Goal: Transaction & Acquisition: Purchase product/service

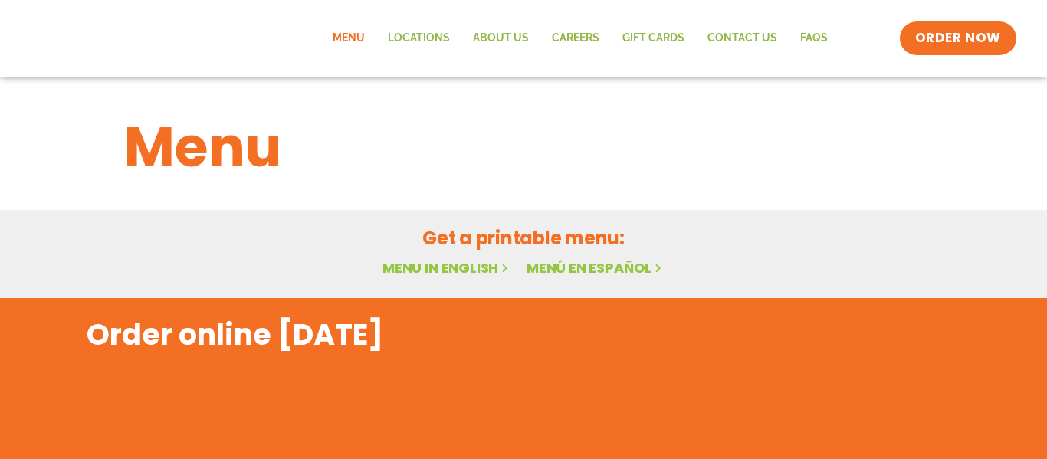
scroll to position [11, 0]
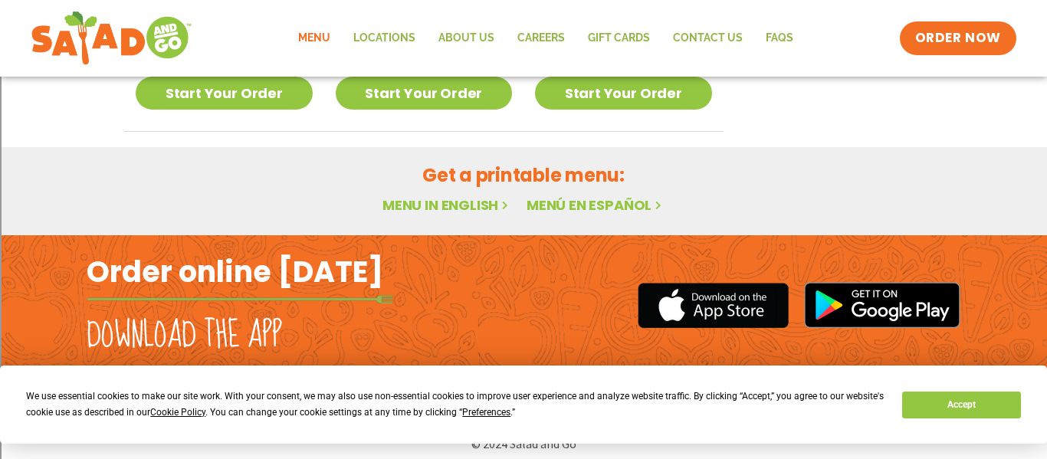
scroll to position [1061, 0]
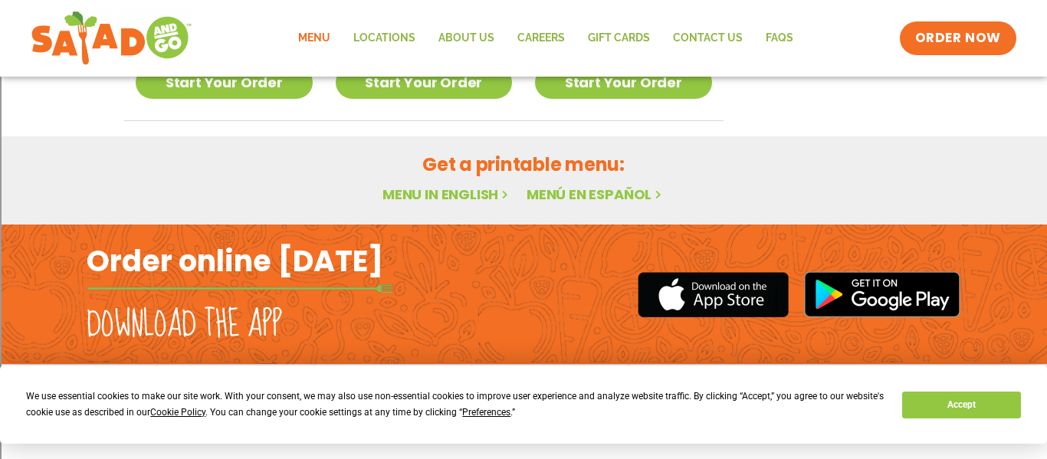
click at [445, 199] on link "Menu in English" at bounding box center [447, 194] width 129 height 19
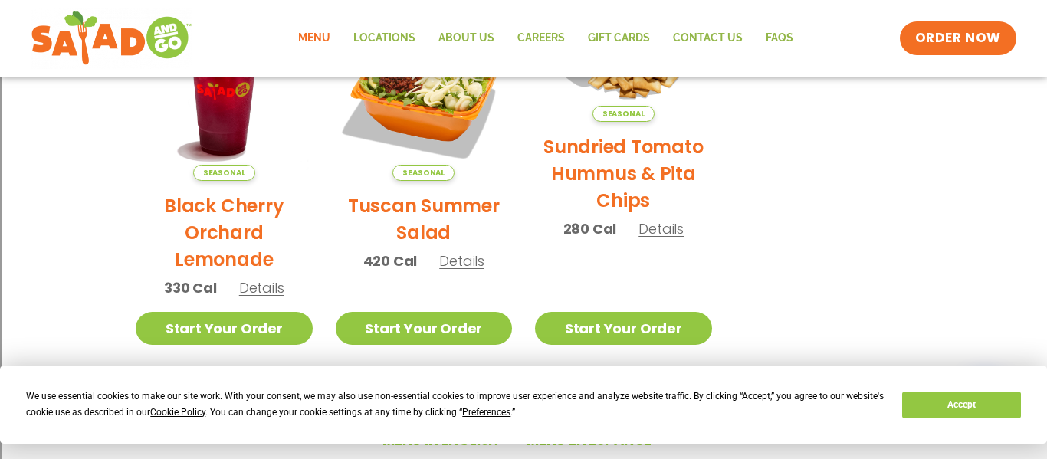
scroll to position [1061, 0]
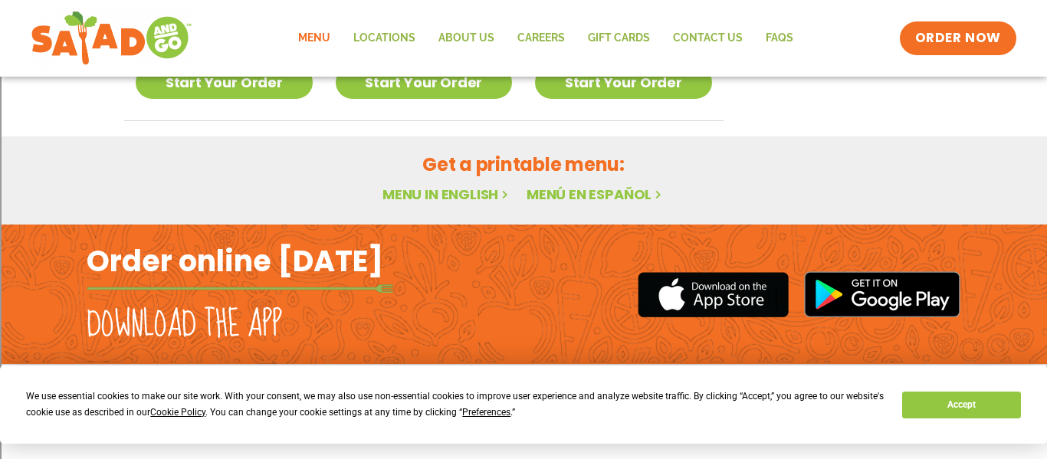
click at [496, 199] on link "Menu in English" at bounding box center [447, 194] width 129 height 19
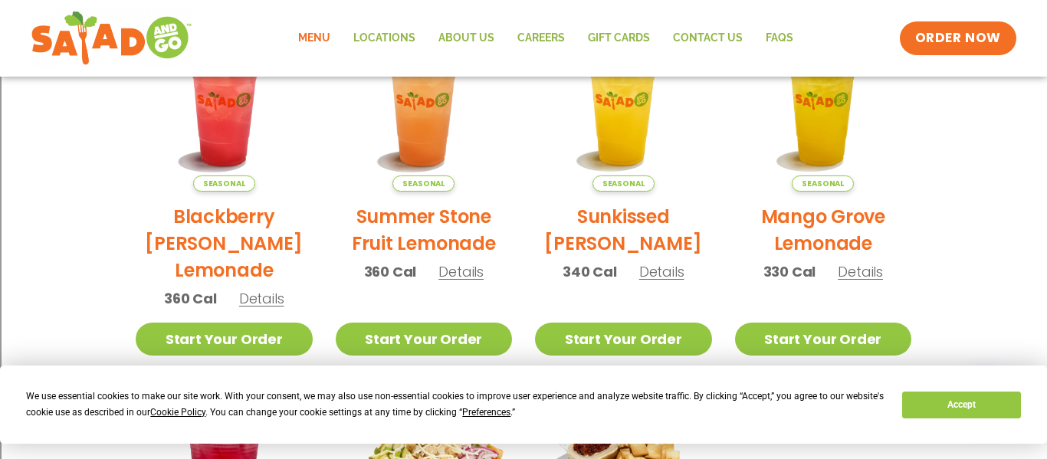
scroll to position [414, 0]
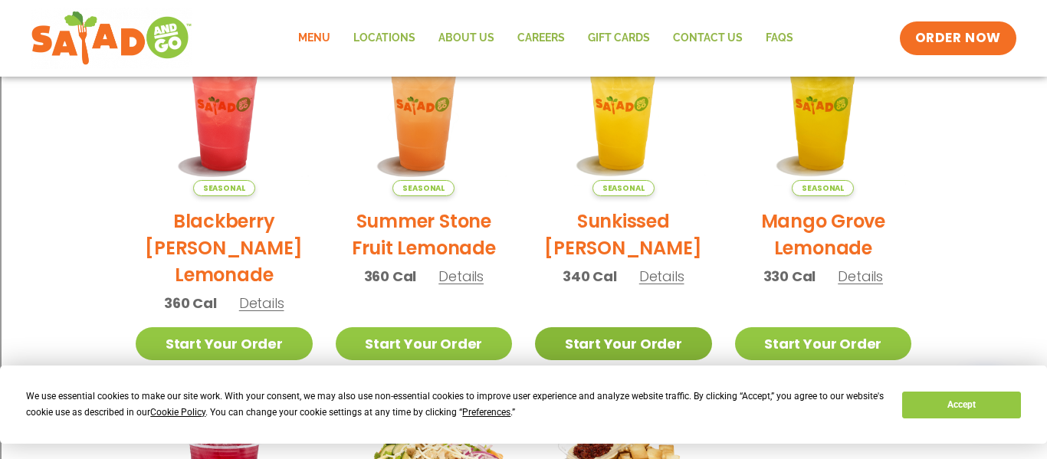
click at [619, 349] on link "Start Your Order" at bounding box center [623, 343] width 177 height 33
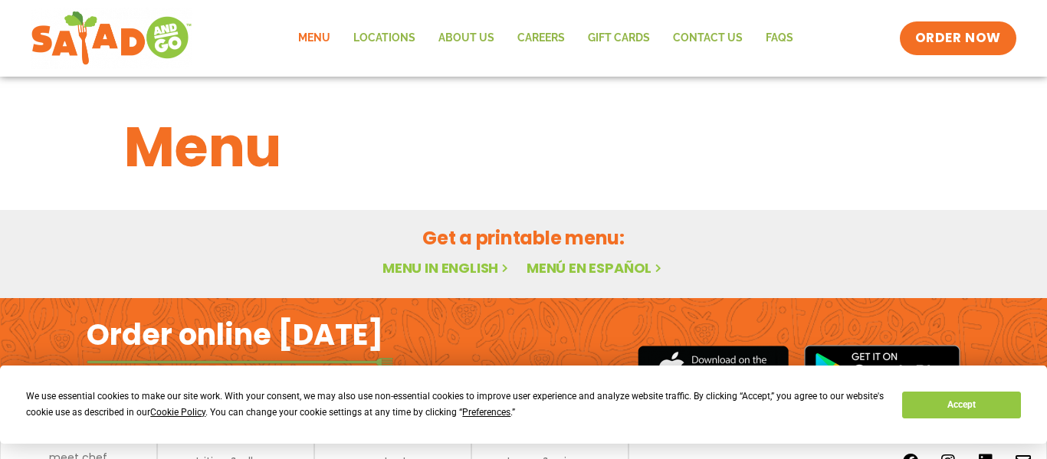
scroll to position [47, 0]
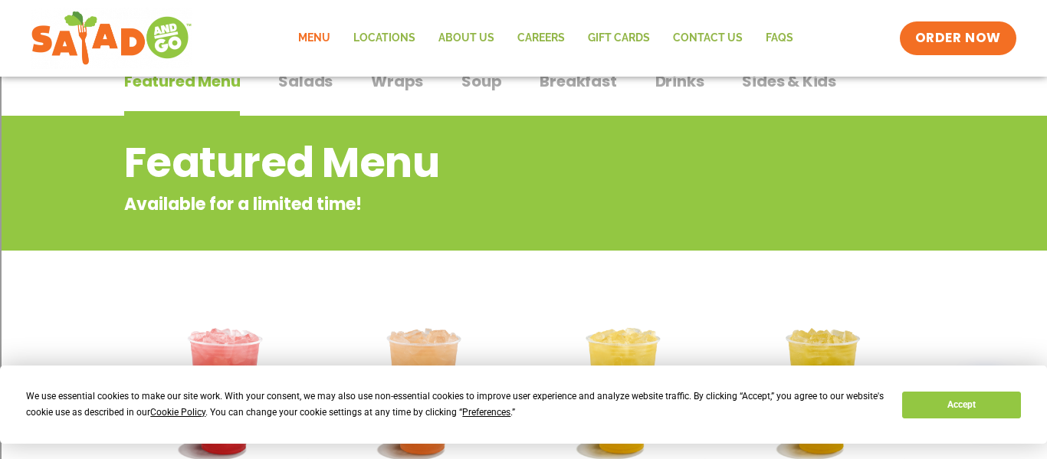
scroll to position [133, 0]
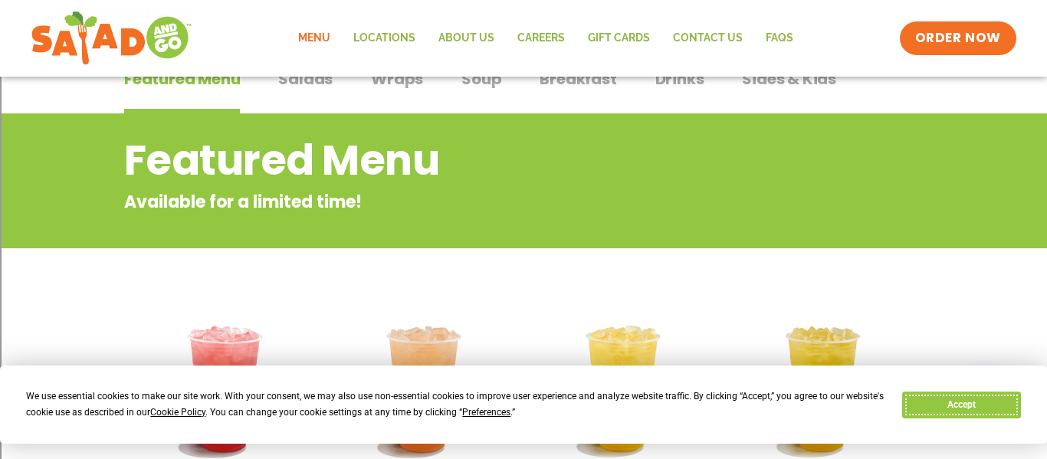
click at [957, 412] on button "Accept" at bounding box center [961, 405] width 118 height 27
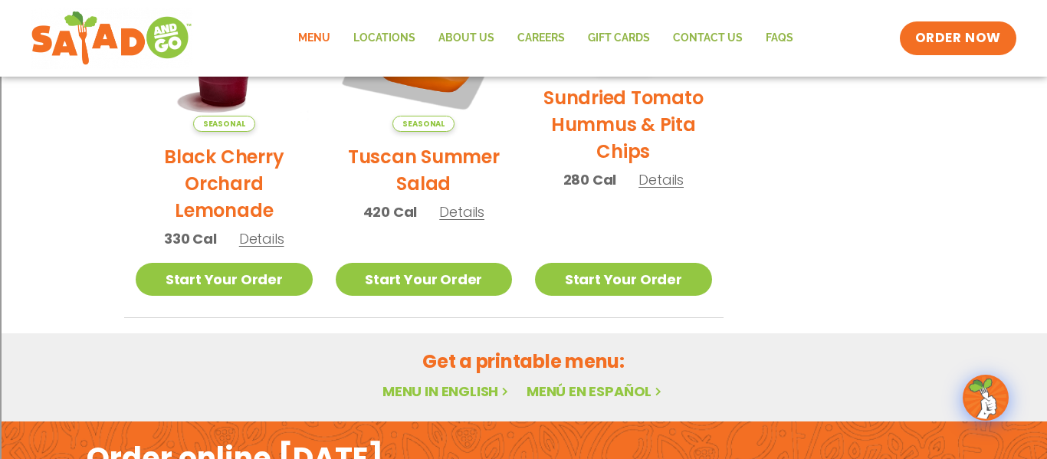
scroll to position [869, 0]
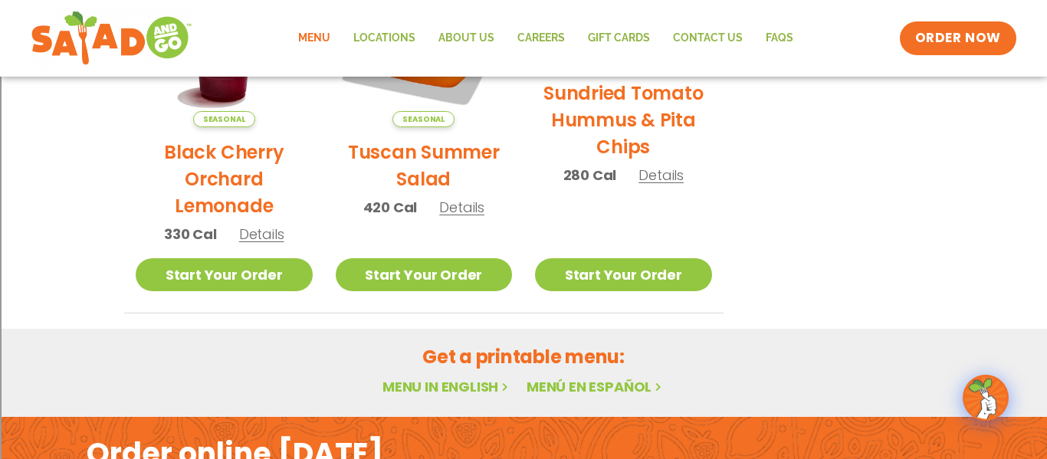
click at [475, 390] on link "Menu in English" at bounding box center [447, 386] width 129 height 19
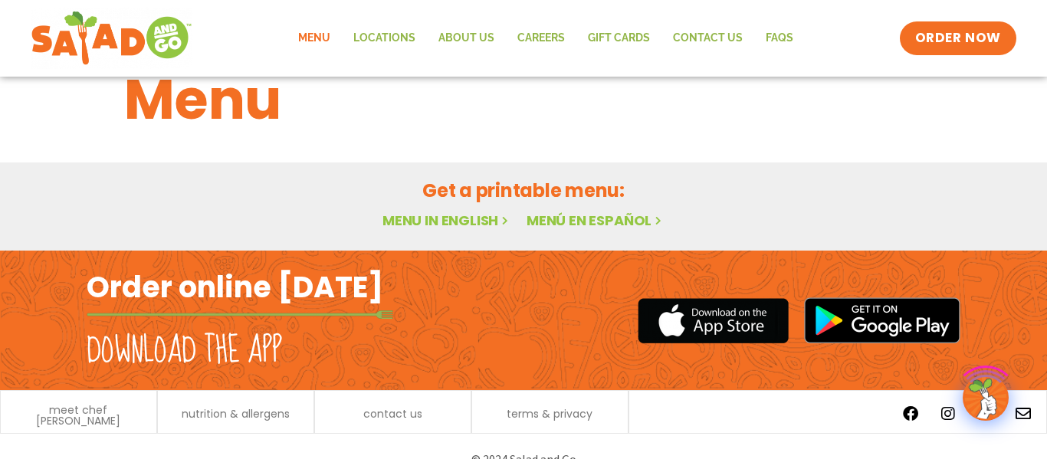
scroll to position [74, 0]
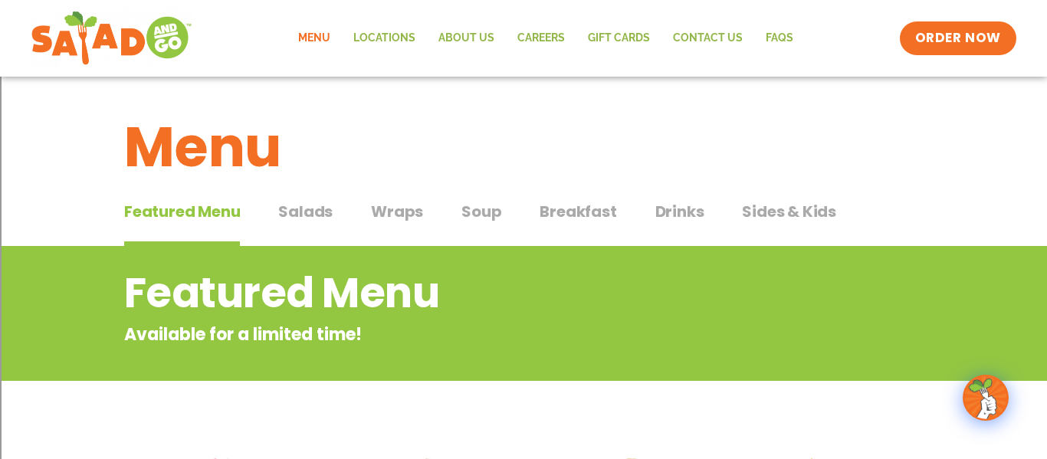
click at [316, 209] on span "Salads" at bounding box center [305, 211] width 54 height 23
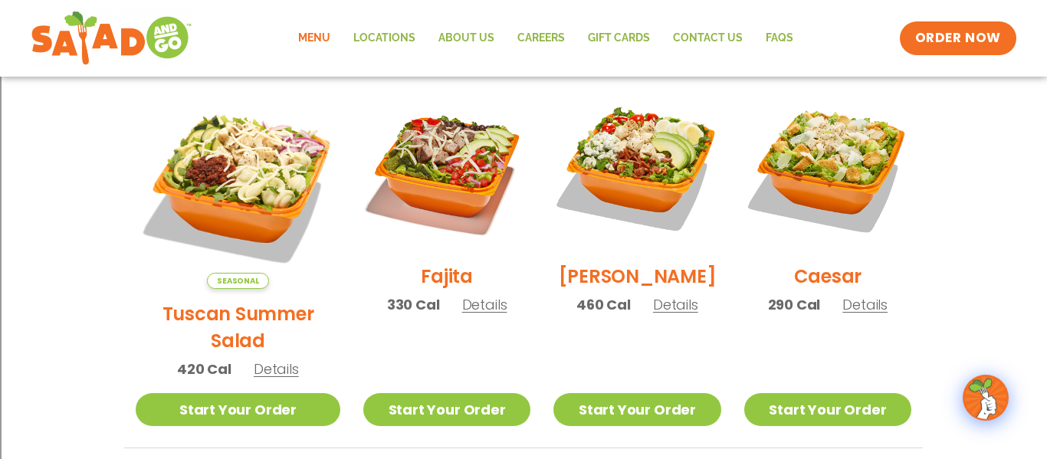
scroll to position [399, 0]
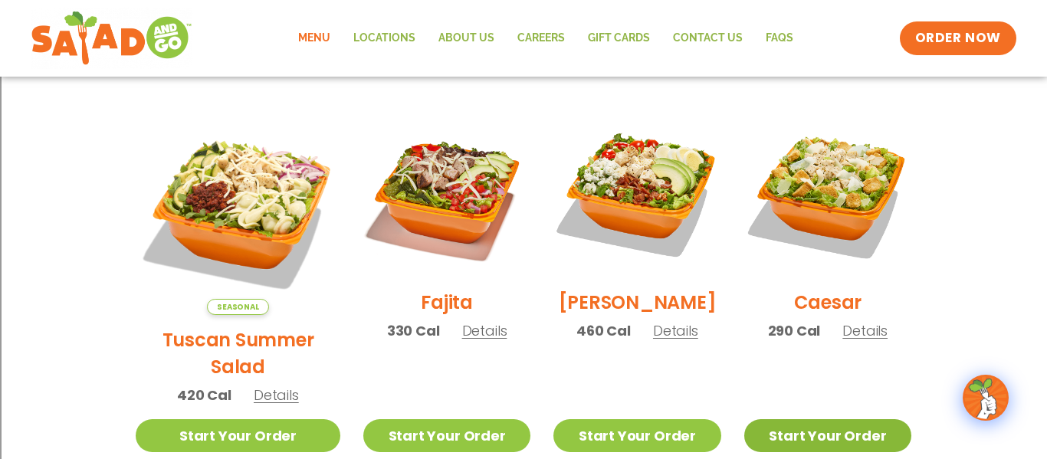
click at [838, 419] on link "Start Your Order" at bounding box center [827, 435] width 167 height 33
